Goal: Task Accomplishment & Management: Complete application form

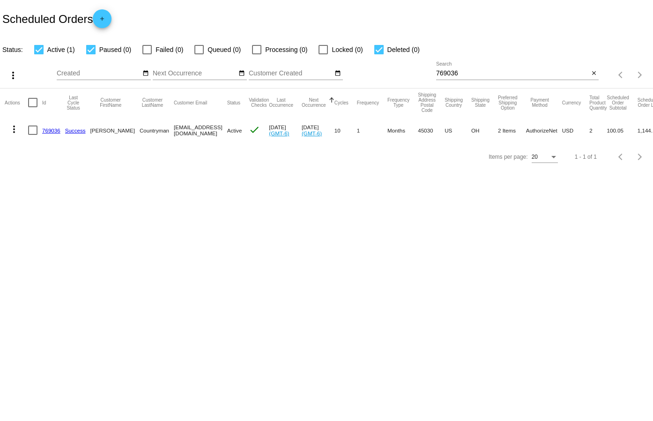
click at [465, 72] on input "769036" at bounding box center [512, 73] width 153 height 7
paste input "[PERSON_NAME]"
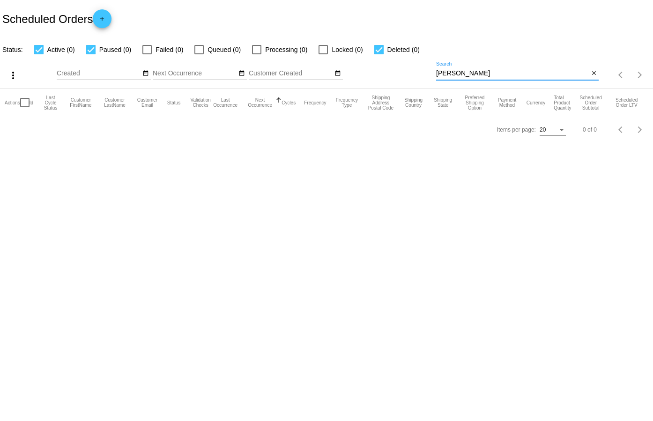
click at [478, 74] on input "[PERSON_NAME]" at bounding box center [512, 73] width 153 height 7
paste input "829318"
type input "829318"
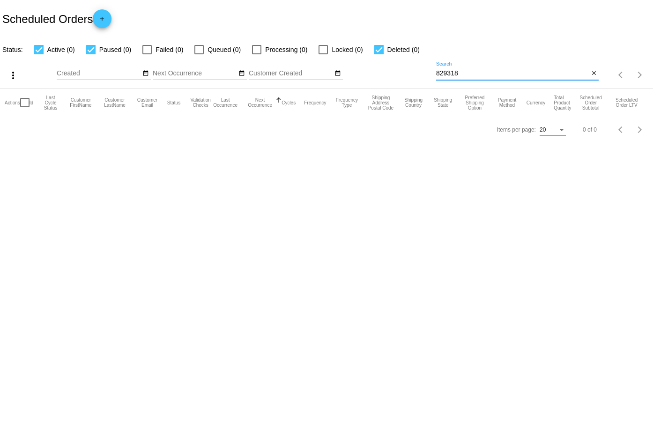
click at [105, 22] on mat-icon "add" at bounding box center [101, 20] width 11 height 11
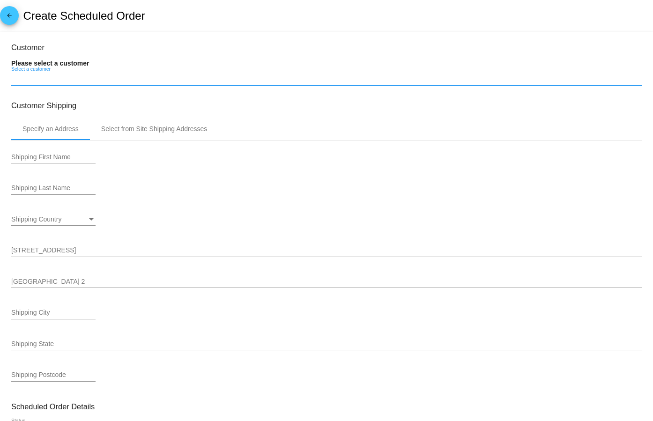
click at [47, 76] on input "Select a customer" at bounding box center [326, 78] width 630 height 7
paste input "[PERSON_NAME][EMAIL_ADDRESS][DOMAIN_NAME]"
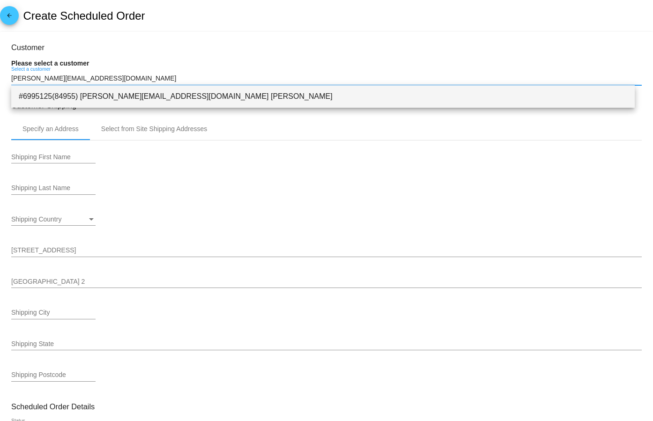
type input "[PERSON_NAME][EMAIL_ADDRESS][DOMAIN_NAME]"
click at [153, 96] on span "#6995125(84955) [PERSON_NAME][EMAIL_ADDRESS][DOMAIN_NAME] [PERSON_NAME]" at bounding box center [323, 96] width 608 height 22
type input "[PERSON_NAME]"
type input "[STREET_ADDRESS][PERSON_NAME]"
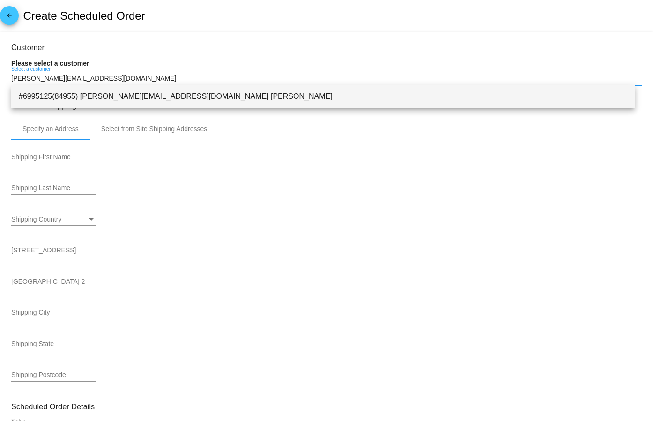
type input "[GEOGRAPHIC_DATA]"
type input "92308"
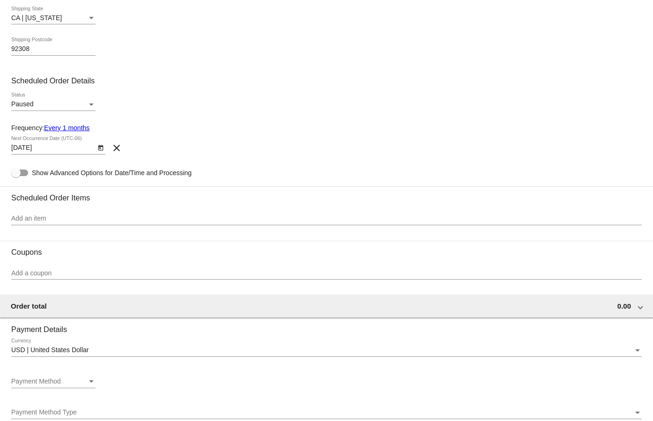
scroll to position [328, 0]
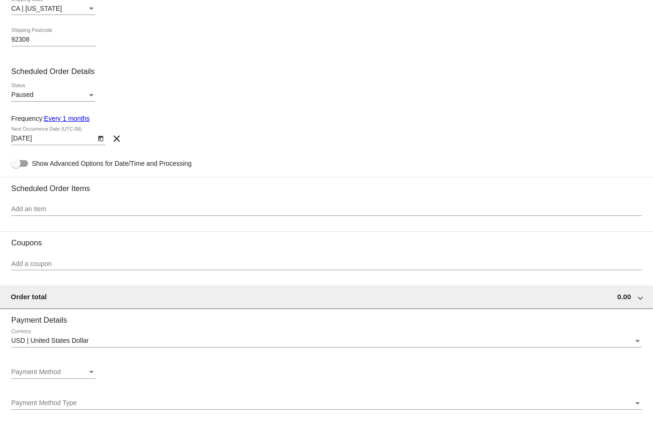
click at [100, 138] on icon "Open calendar" at bounding box center [100, 138] width 7 height 11
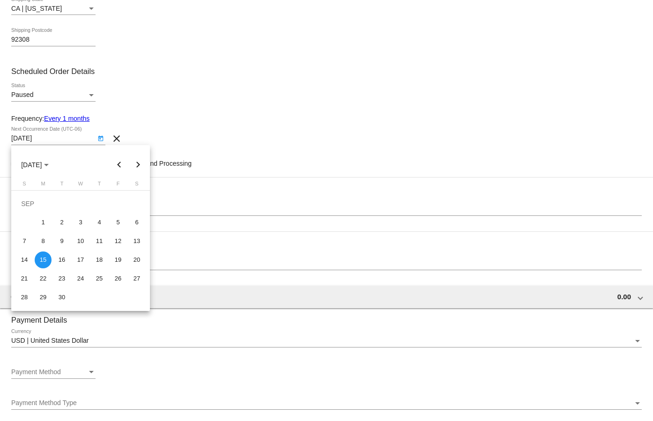
click at [145, 90] on div at bounding box center [326, 210] width 653 height 421
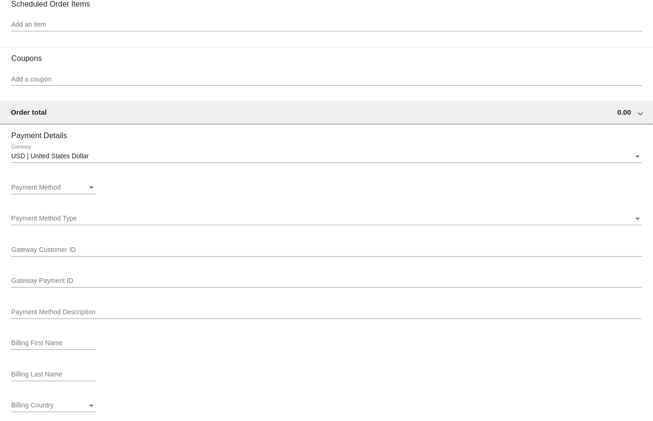
scroll to position [515, 0]
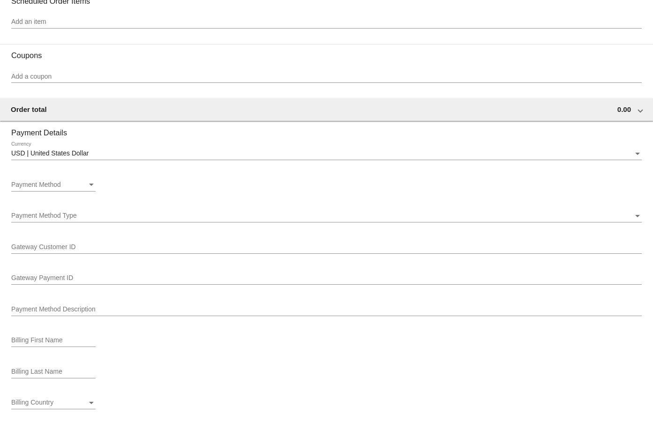
click at [29, 191] on div "Payment Method Payment Method" at bounding box center [53, 186] width 84 height 27
click at [36, 188] on div "Payment Method" at bounding box center [49, 184] width 76 height 7
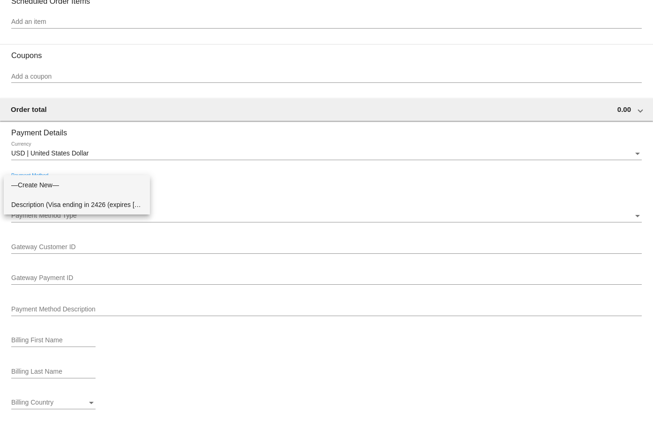
click at [47, 206] on span "Description (Visa ending in 2426 (expires [CREDIT_CARD_DATA])) GatewayCustomerI…" at bounding box center [76, 205] width 131 height 20
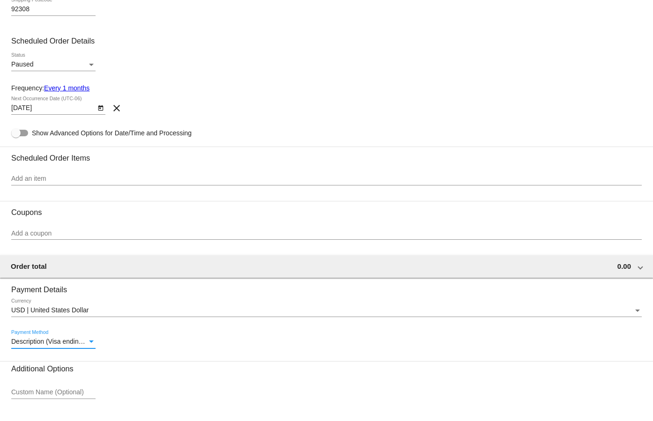
scroll to position [368, 0]
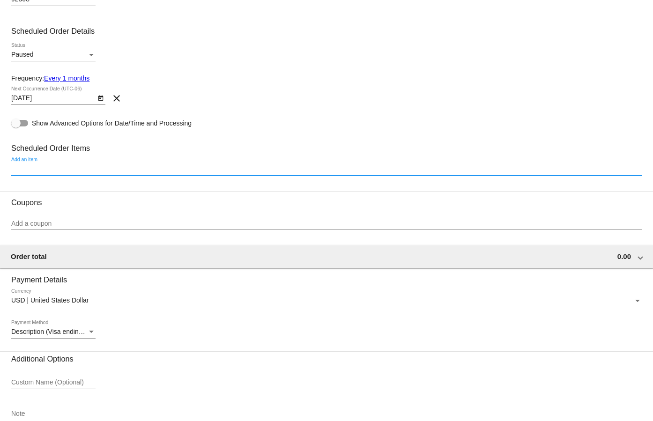
click at [64, 172] on input "Add an item" at bounding box center [326, 168] width 630 height 7
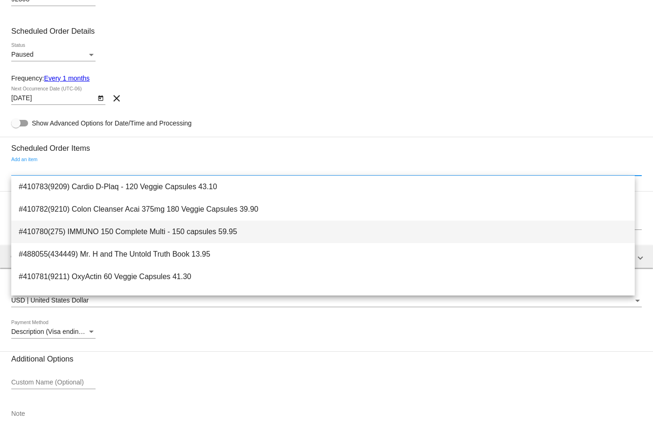
click at [147, 229] on span "#410780(275) IMMUNO 150 Complete Multi - 150 capsules 59.95" at bounding box center [323, 231] width 608 height 22
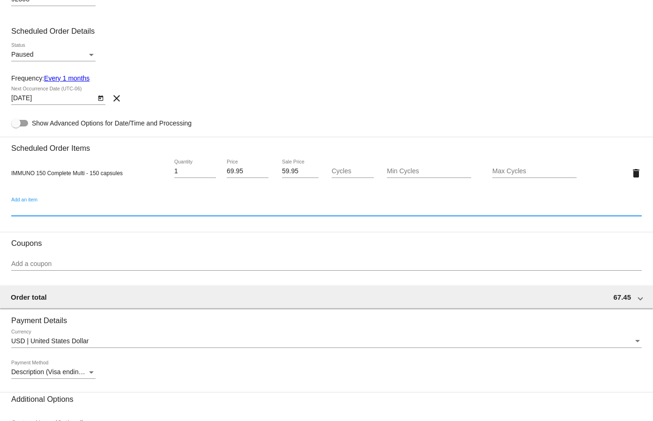
click at [149, 259] on div "Add a coupon" at bounding box center [326, 261] width 630 height 18
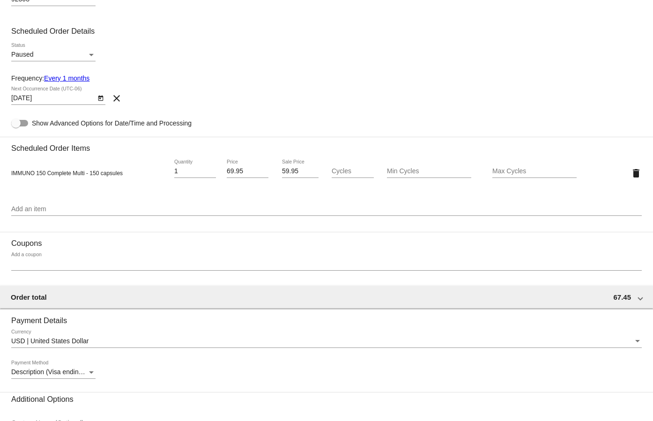
click at [29, 260] on div "Add a coupon" at bounding box center [326, 261] width 630 height 18
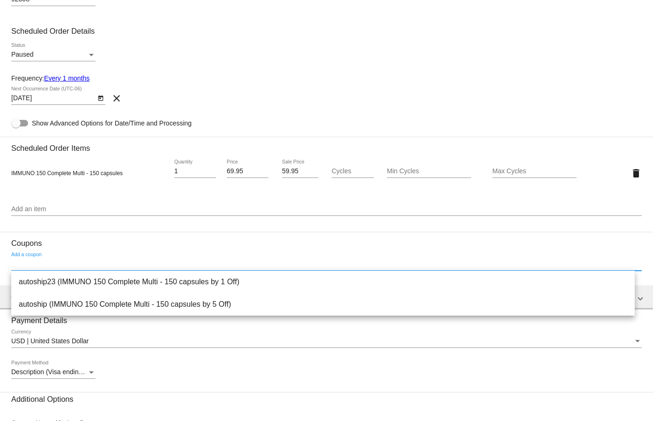
click at [286, 175] on input "59.95" at bounding box center [300, 171] width 37 height 7
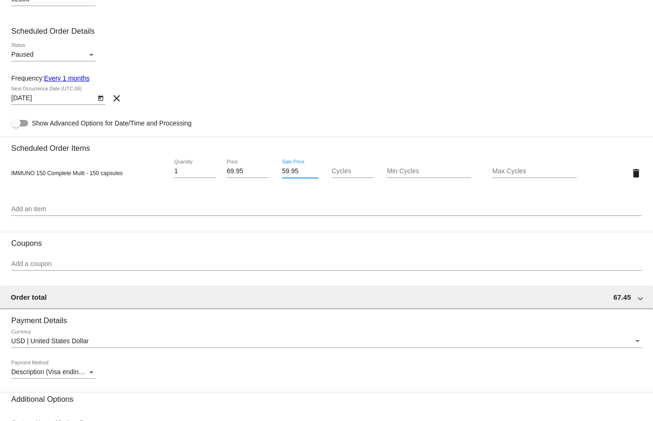
click at [286, 175] on input "59.95" at bounding box center [300, 171] width 37 height 7
type input "62.95"
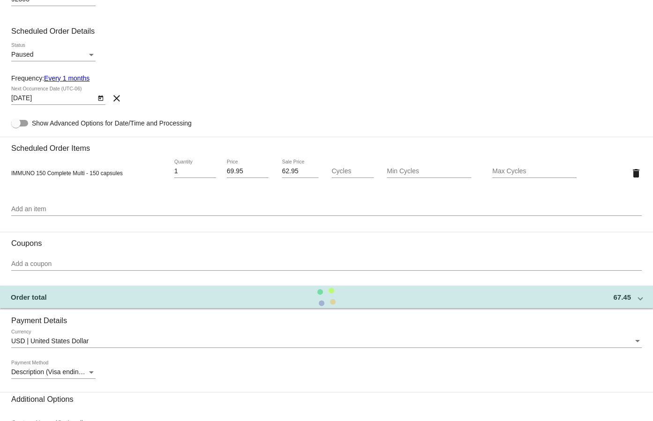
click at [299, 89] on div "[DATE] Next Occurrence Date (UTC-06) clear" at bounding box center [326, 100] width 630 height 27
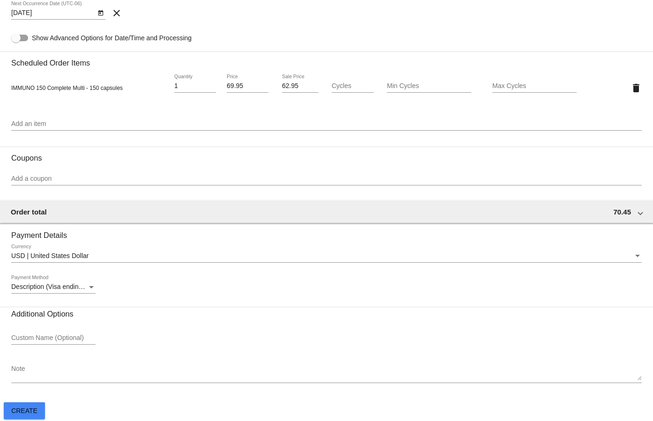
scroll to position [455, 0]
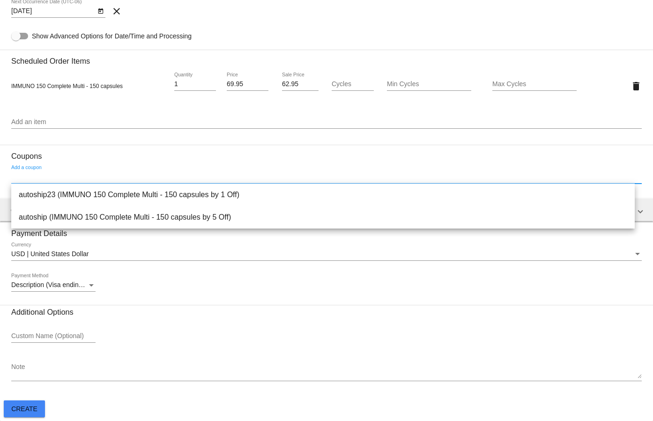
click at [52, 174] on input "Add a coupon" at bounding box center [326, 176] width 630 height 7
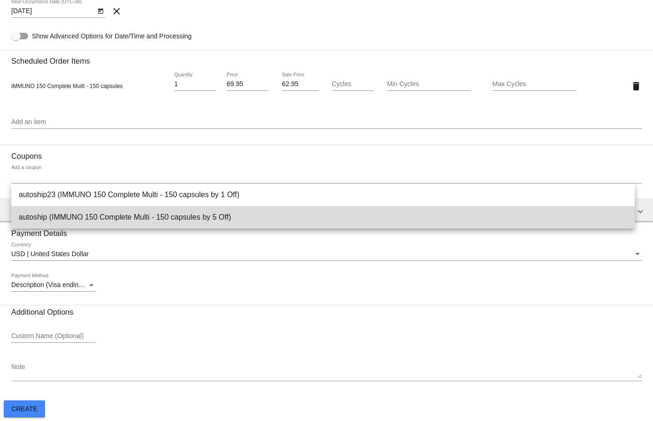
click at [102, 220] on span "autoship (IMMUNO 150 Complete Multi - 150 capsules by 5 Off)" at bounding box center [323, 217] width 608 height 22
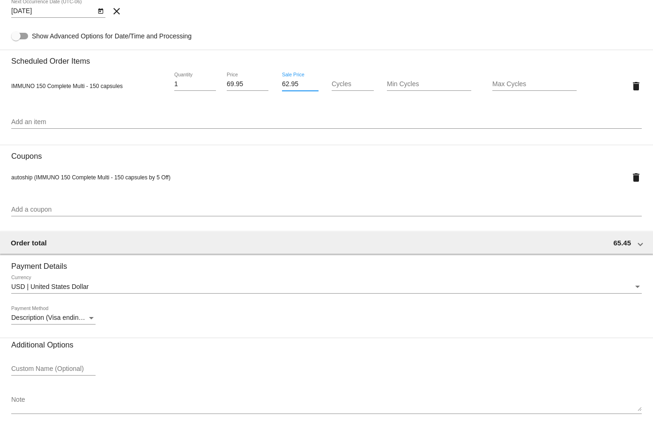
click at [282, 83] on input "62.95" at bounding box center [300, 84] width 37 height 7
click at [306, 31] on mat-card-content "Customer 6995125(84955): [PERSON_NAME] [PERSON_NAME][EMAIL_ADDRESS][DOMAIN_NAME…" at bounding box center [326, 5] width 630 height 834
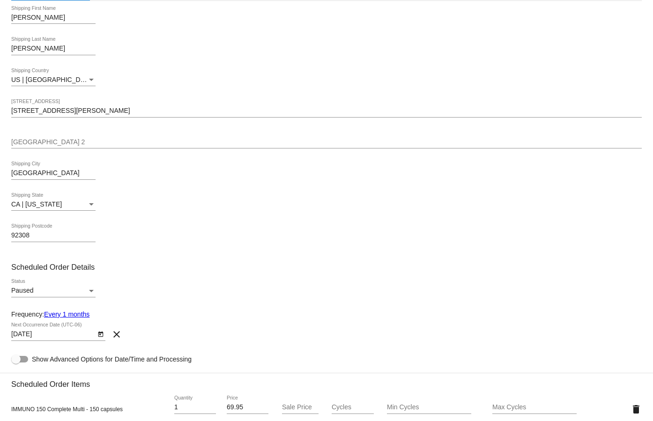
scroll to position [0, 0]
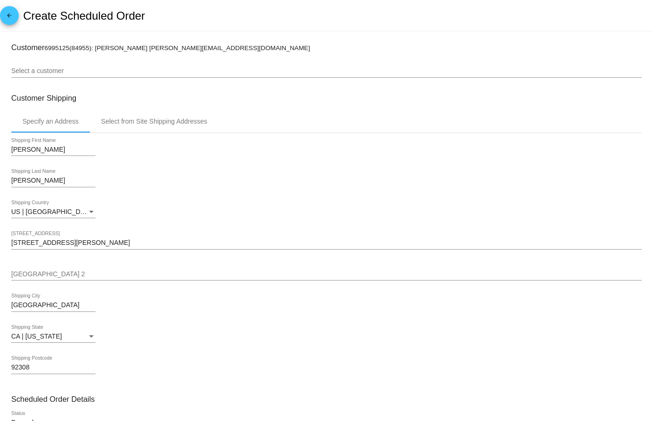
click at [11, 11] on span "arrow_back" at bounding box center [9, 17] width 11 height 23
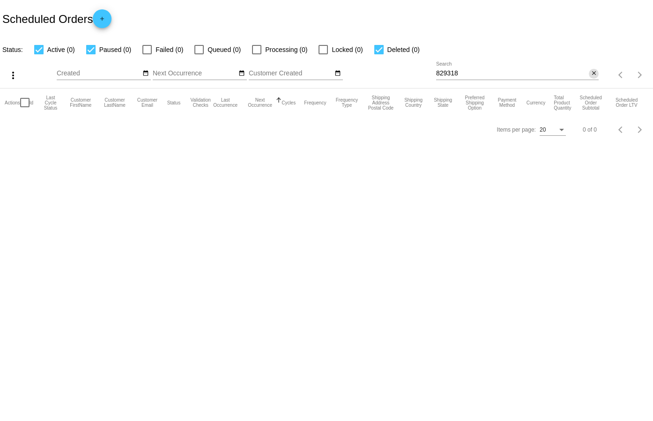
click at [595, 70] on mat-icon "close" at bounding box center [593, 73] width 7 height 7
